Goal: Contribute content

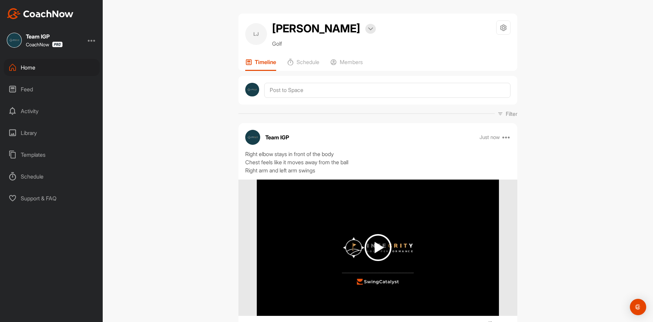
click at [41, 64] on div "Home" at bounding box center [52, 67] width 96 height 17
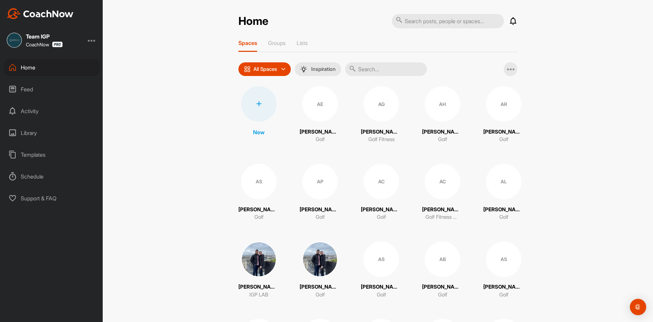
click at [380, 68] on input "text" at bounding box center [386, 69] width 82 height 14
type input "rice"
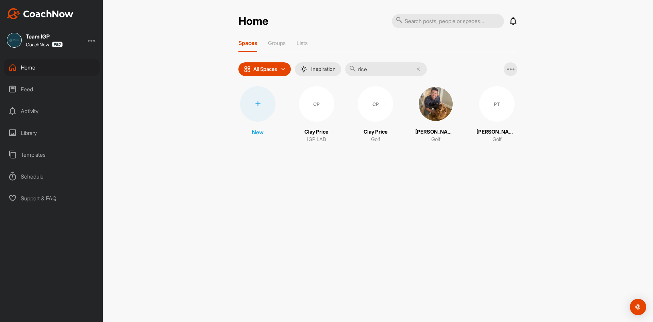
click at [443, 105] on img at bounding box center [435, 103] width 35 height 35
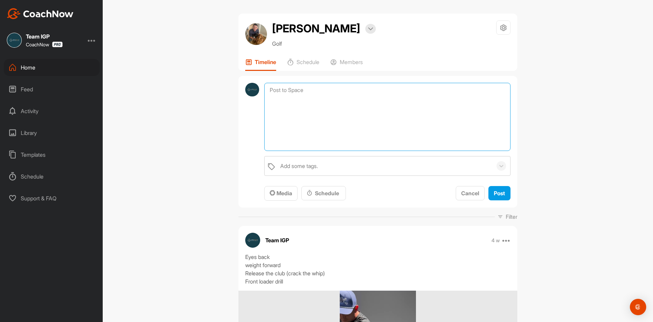
click at [326, 89] on textarea at bounding box center [387, 117] width 246 height 68
click at [273, 89] on textarea "LEad wrist flexion" at bounding box center [387, 117] width 246 height 68
click at [327, 86] on textarea "Laad wrist flexion" at bounding box center [387, 117] width 246 height 68
click at [282, 102] on textarea "Laad wrist flexion for face angle Weoght shift to left foot and toe tap" at bounding box center [387, 117] width 246 height 68
click at [278, 102] on textarea "Laad wrist flexion for face angle Weoght shift to left foot and toe tap" at bounding box center [387, 117] width 246 height 68
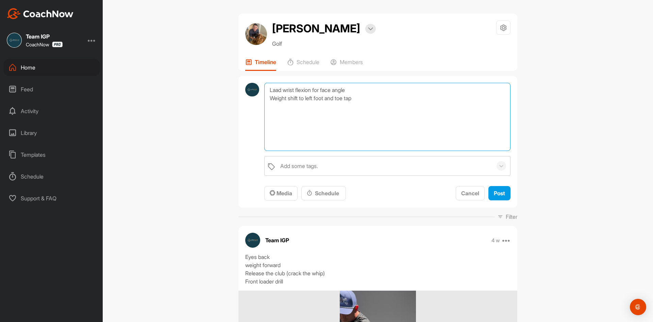
click at [275, 90] on textarea "Laad wrist flexion for face angle Weight shift to left foot and toe tap" at bounding box center [387, 117] width 246 height 68
type textarea "Lead wrist flexion for face angle Weight shift to left foot and toe tap"
drag, startPoint x: 272, startPoint y: 188, endPoint x: 277, endPoint y: 188, distance: 5.1
click at [276, 188] on button "Media" at bounding box center [280, 193] width 33 height 15
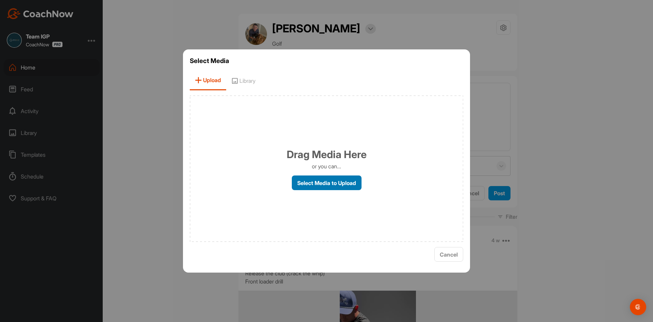
click at [306, 179] on label "Select Media to Upload" at bounding box center [327, 182] width 70 height 15
click at [0, 0] on input "Select Media to Upload" at bounding box center [0, 0] width 0 height 0
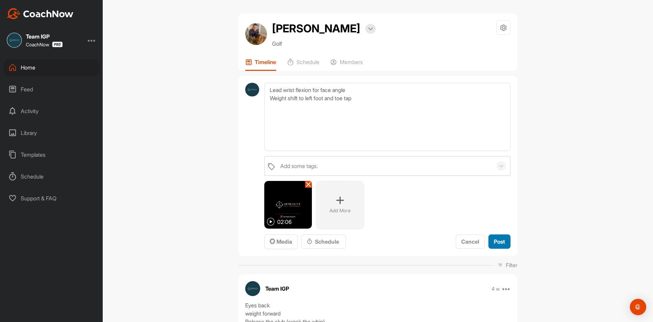
click at [496, 243] on span "Post" at bounding box center [499, 241] width 11 height 7
